Goal: Find specific page/section: Find specific page/section

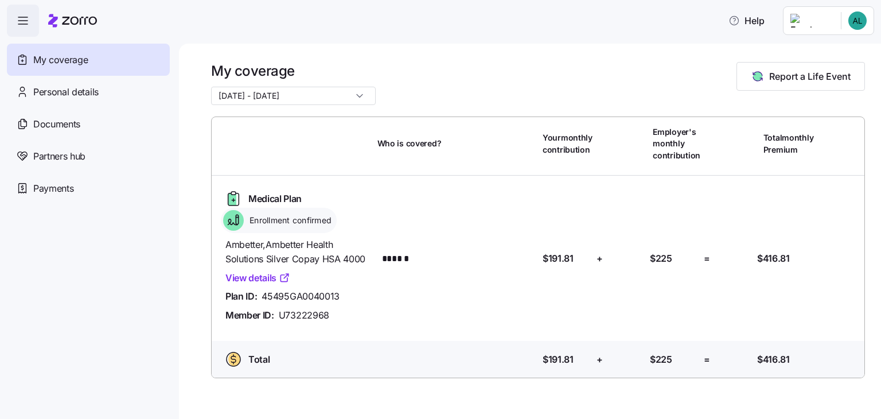
click at [24, 21] on icon "button" at bounding box center [23, 21] width 14 height 14
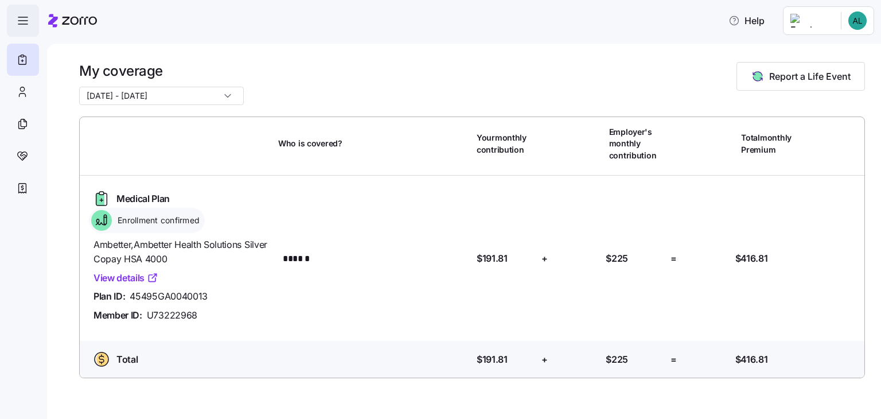
click at [24, 21] on icon "button" at bounding box center [23, 21] width 14 height 14
